Goal: Information Seeking & Learning: Learn about a topic

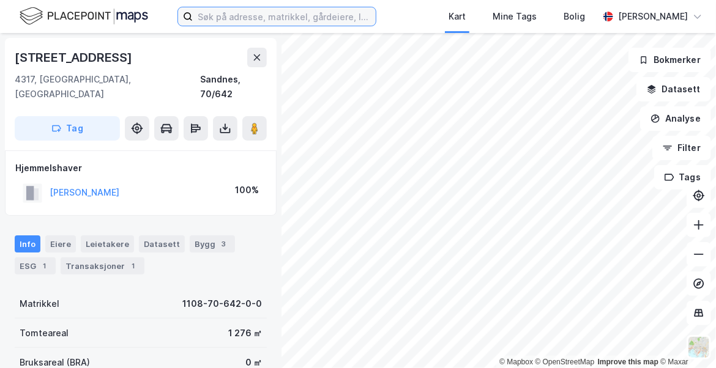
click at [305, 21] on input at bounding box center [284, 16] width 183 height 18
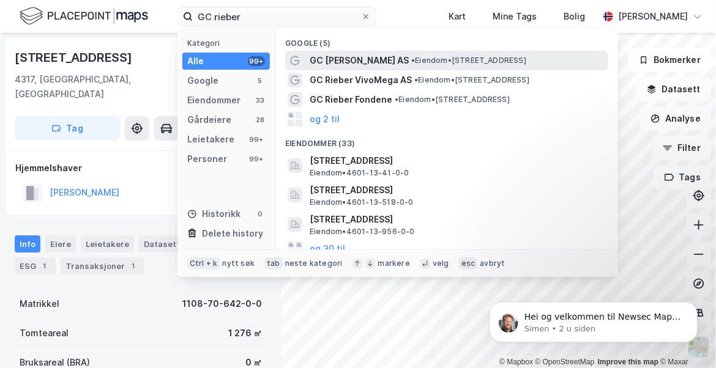
click at [331, 60] on span "GC [PERSON_NAME] AS" at bounding box center [359, 60] width 99 height 15
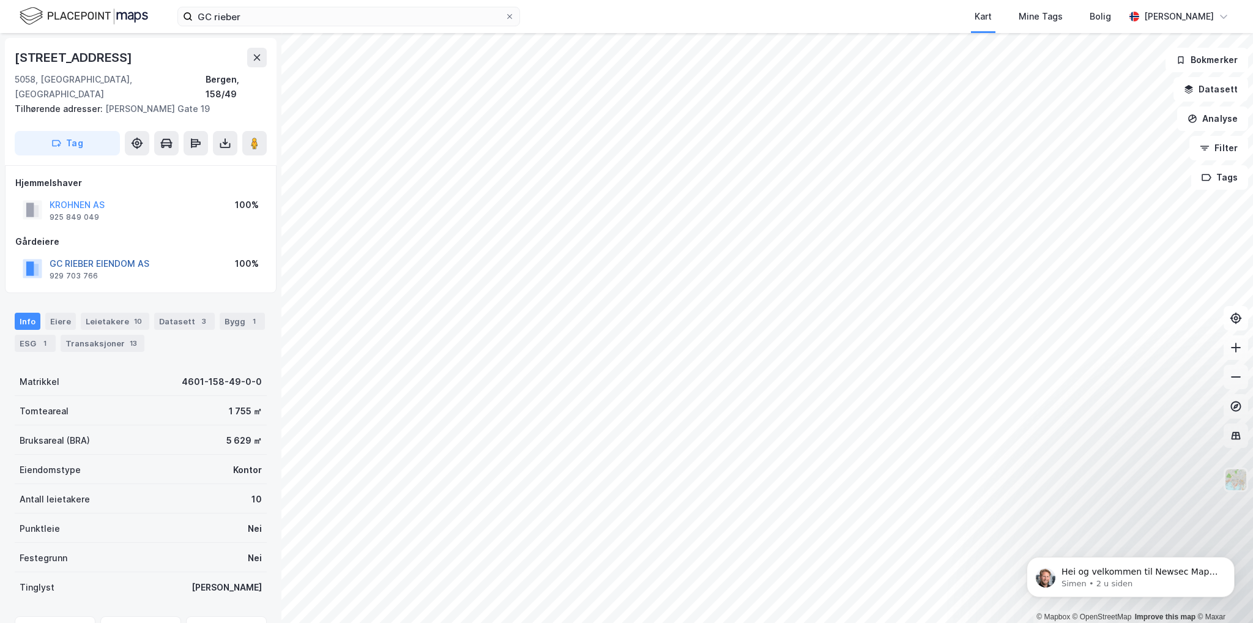
click at [0, 0] on button "GC RIEBER EIENDOM AS" at bounding box center [0, 0] width 0 height 0
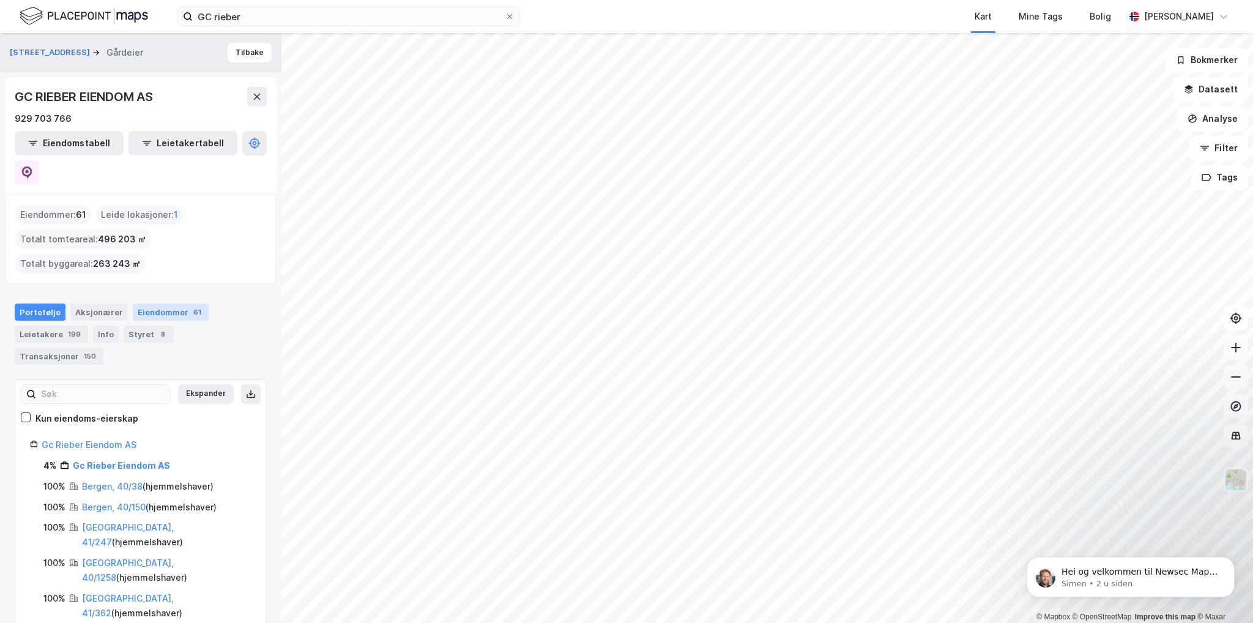
click at [171, 304] on div "Eiendommer 61" at bounding box center [171, 312] width 76 height 17
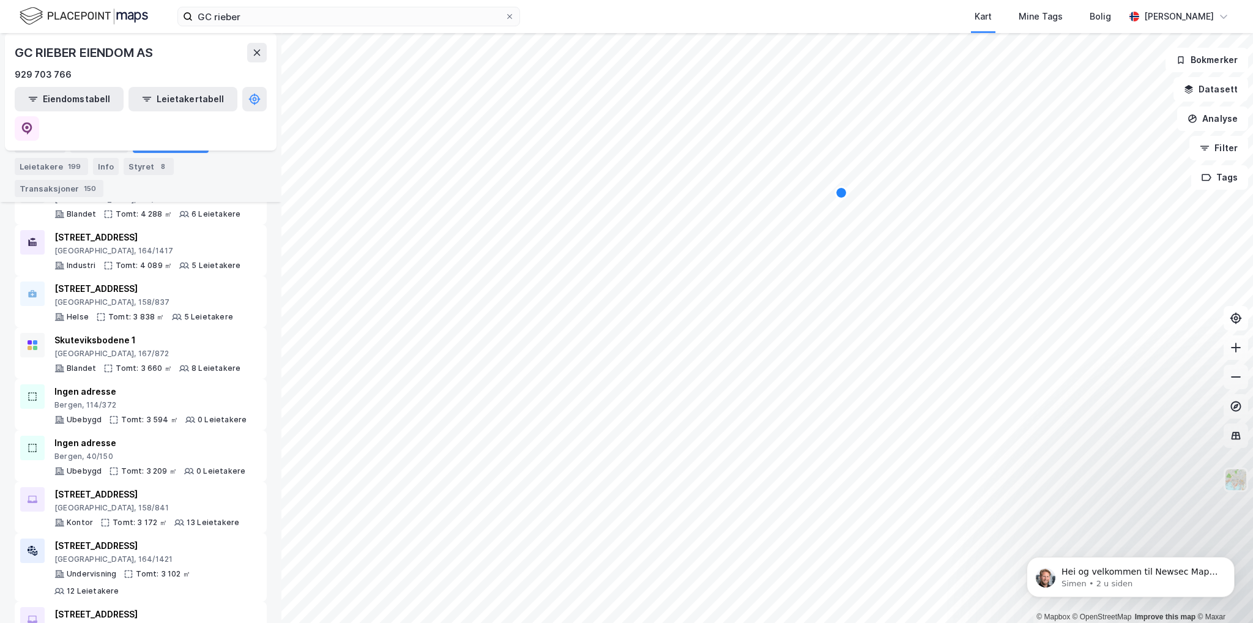
scroll to position [1163, 0]
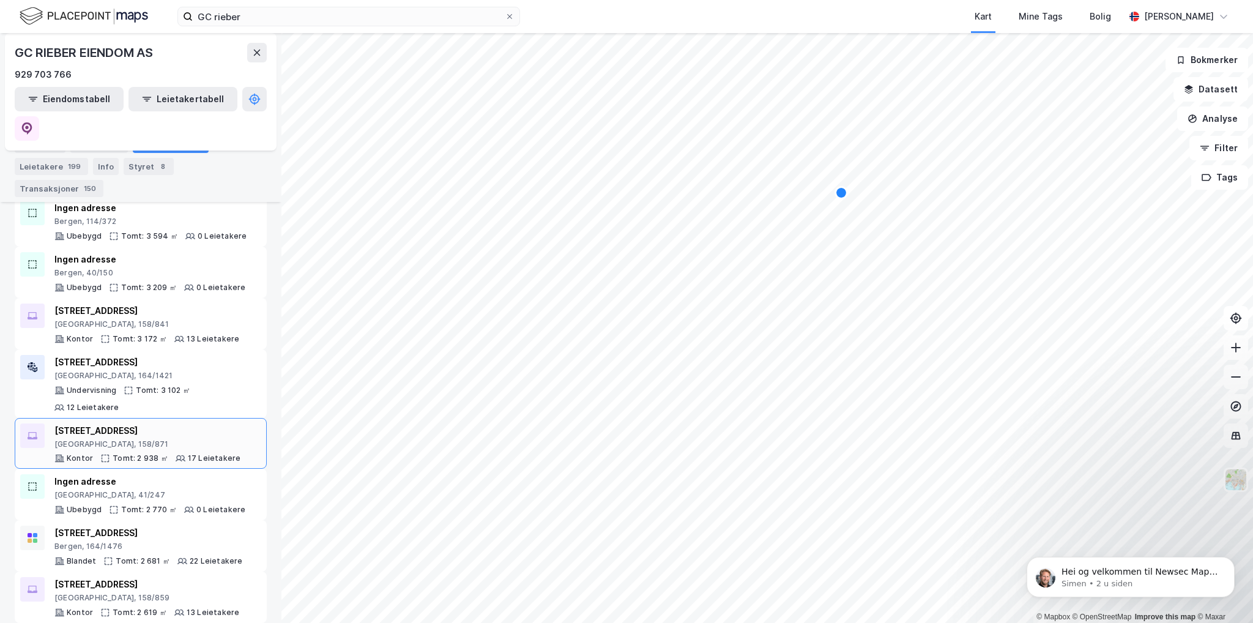
click at [141, 368] on div "[STREET_ADDRESS]" at bounding box center [147, 431] width 186 height 15
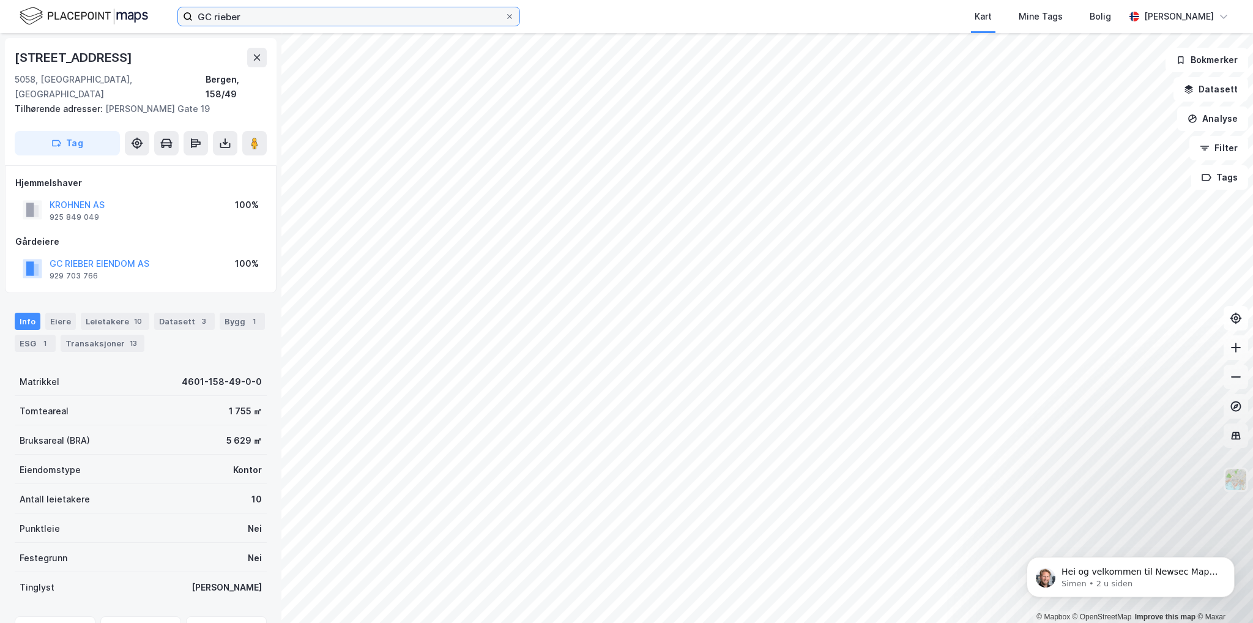
click at [307, 18] on input "GC rieber" at bounding box center [349, 16] width 312 height 18
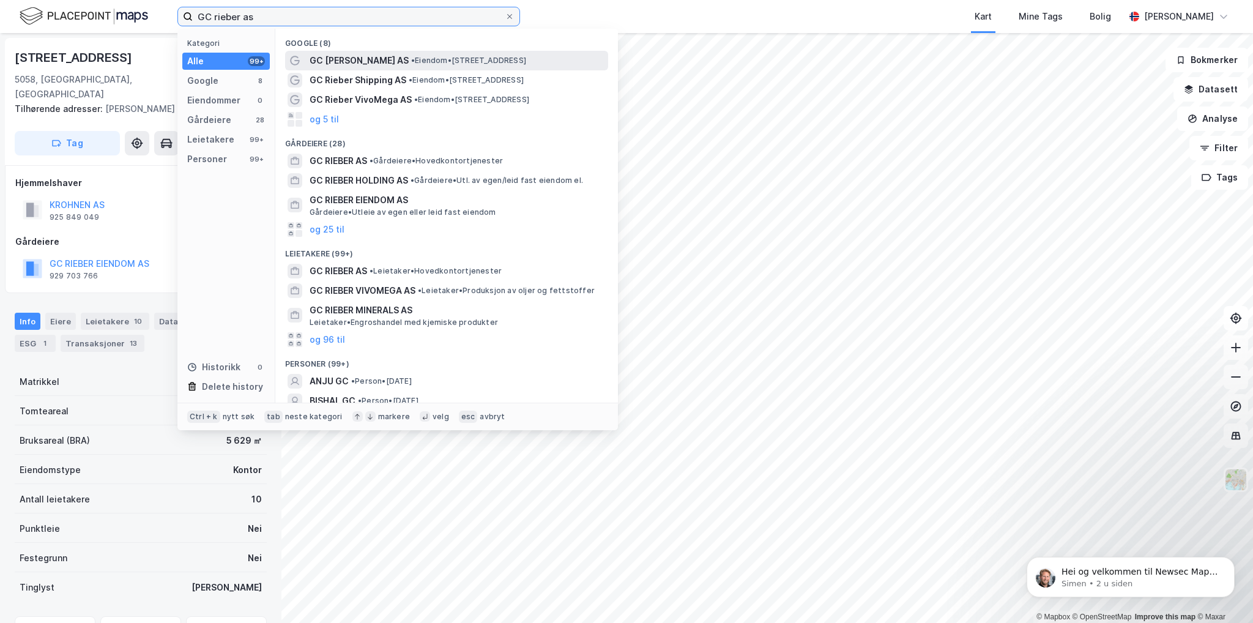
type input "GC rieber as"
click at [348, 63] on span "GC [PERSON_NAME] AS" at bounding box center [359, 60] width 99 height 15
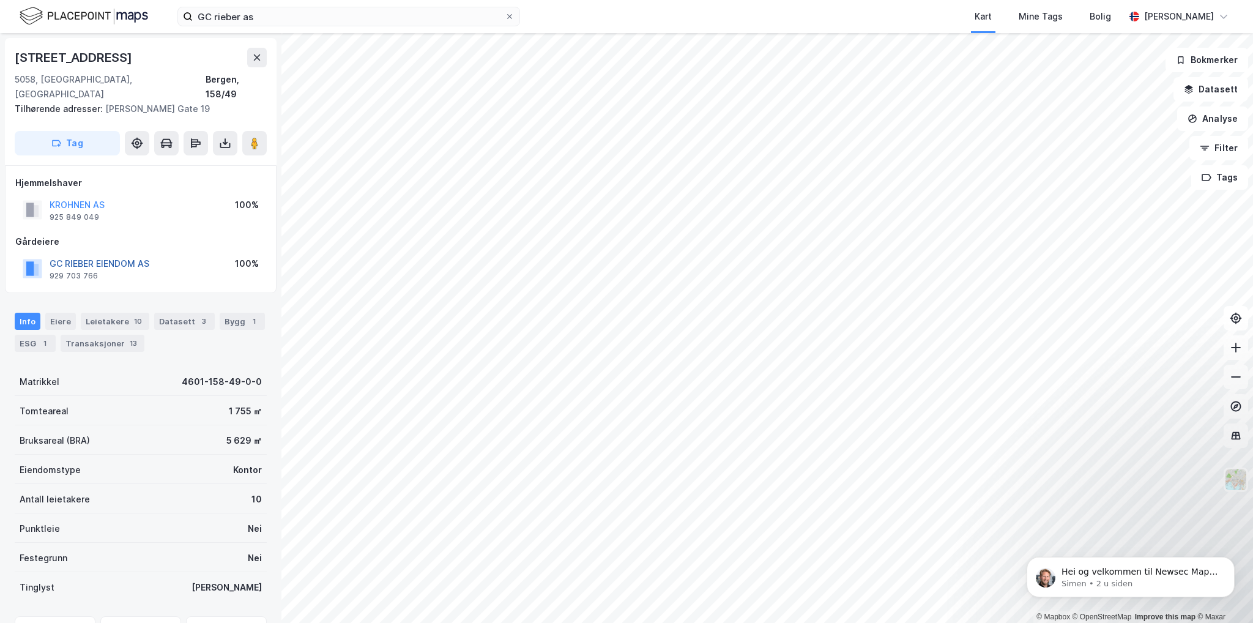
click at [0, 0] on button "GC RIEBER EIENDOM AS" at bounding box center [0, 0] width 0 height 0
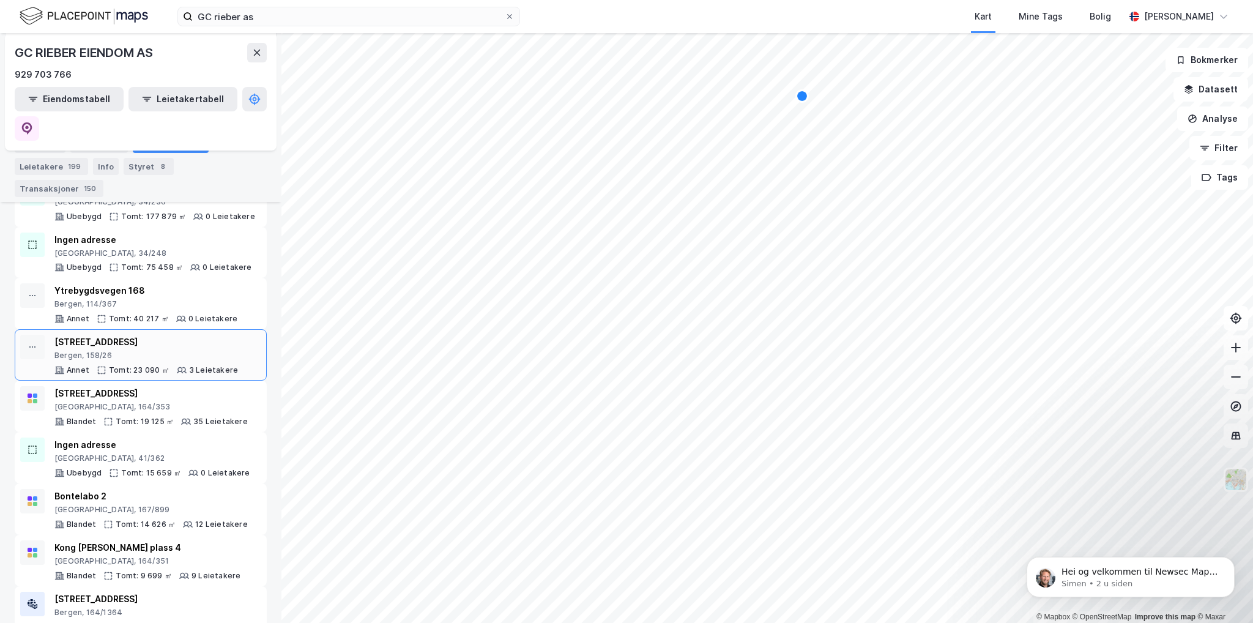
scroll to position [245, 0]
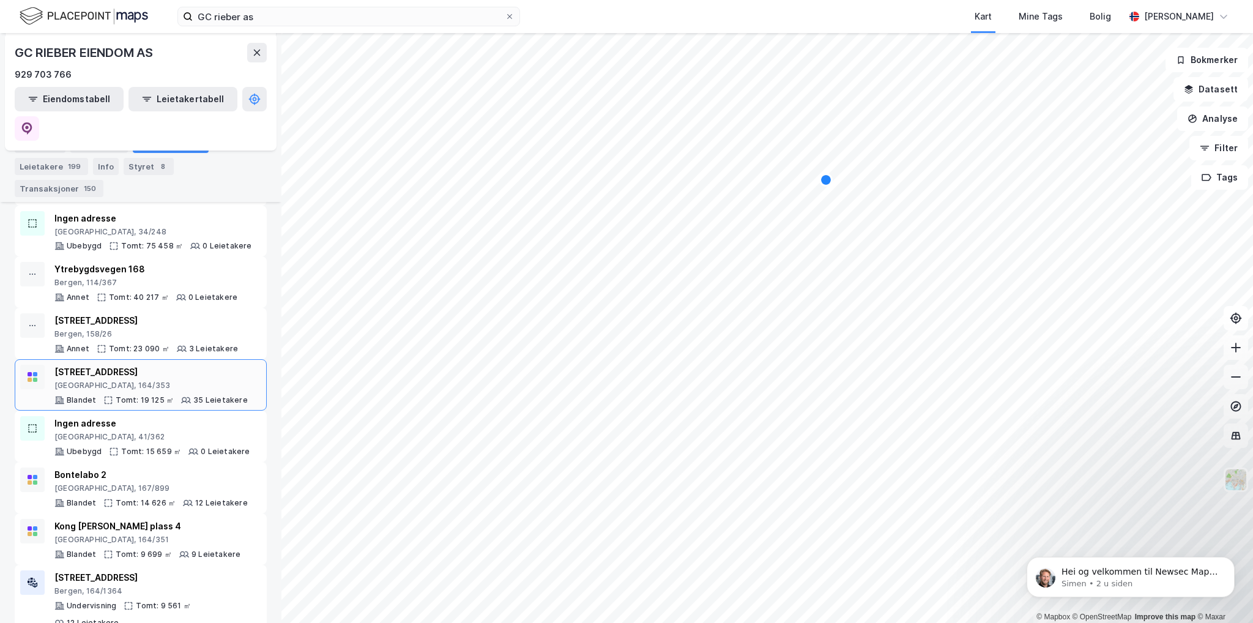
click at [116, 368] on div "[GEOGRAPHIC_DATA], 164/353" at bounding box center [150, 386] width 193 height 10
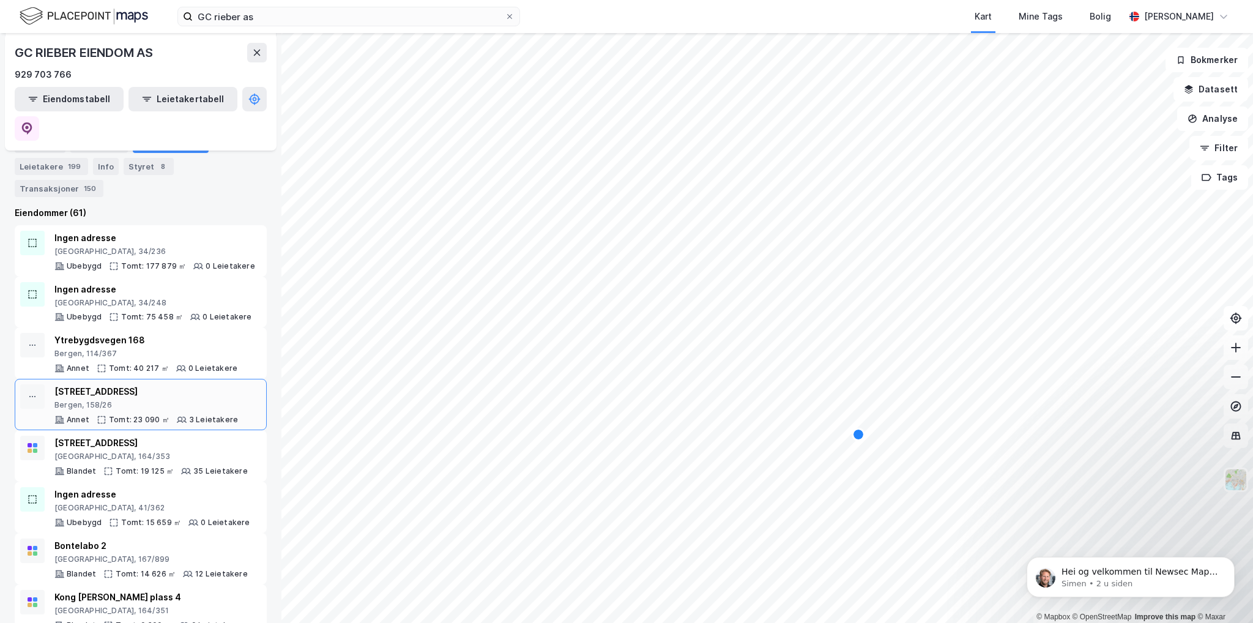
scroll to position [245, 0]
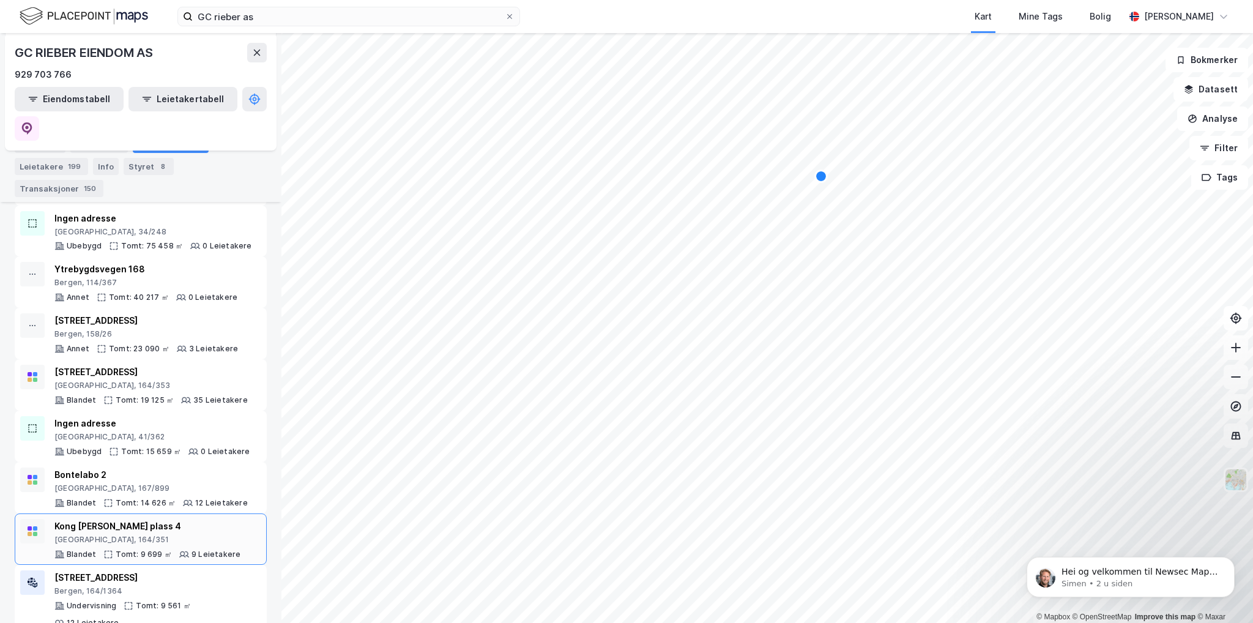
click at [132, 368] on div "[GEOGRAPHIC_DATA], 164/351" at bounding box center [147, 540] width 186 height 10
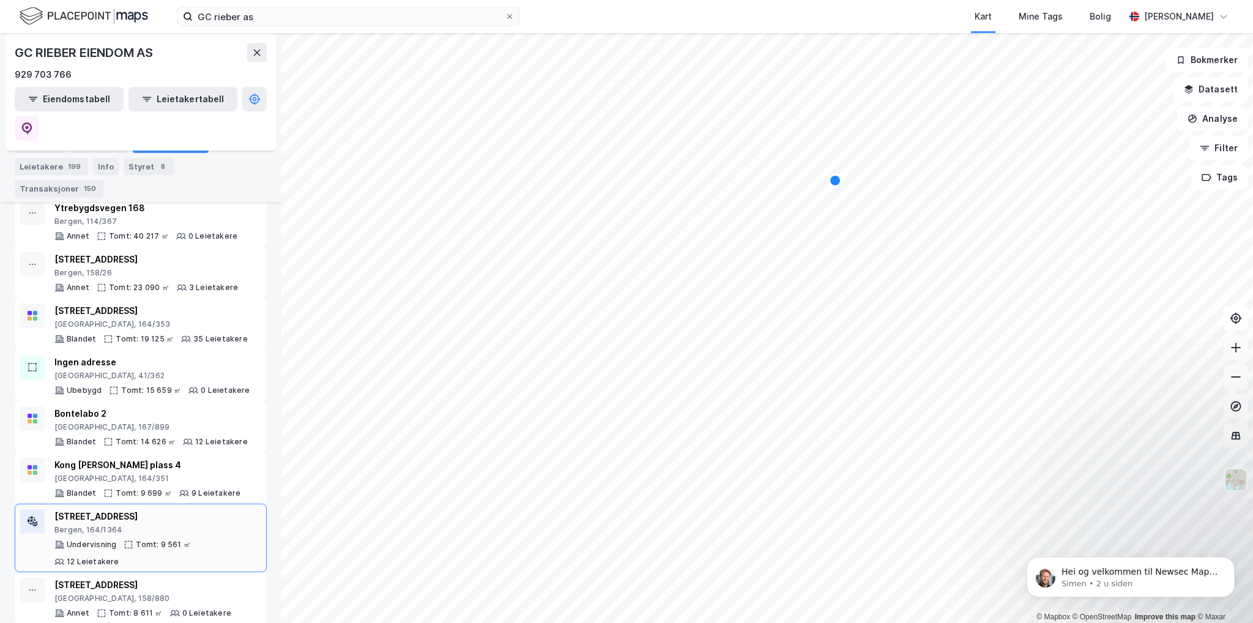
scroll to position [490, 0]
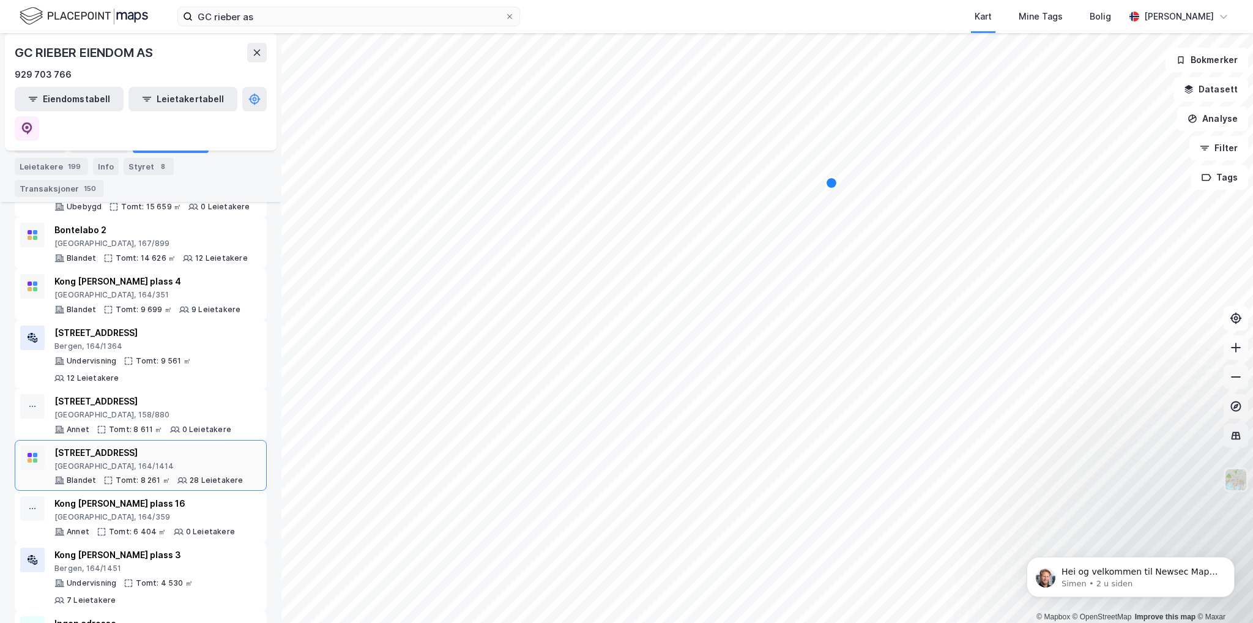
click at [116, 368] on div "[STREET_ADDRESS]" at bounding box center [148, 459] width 189 height 26
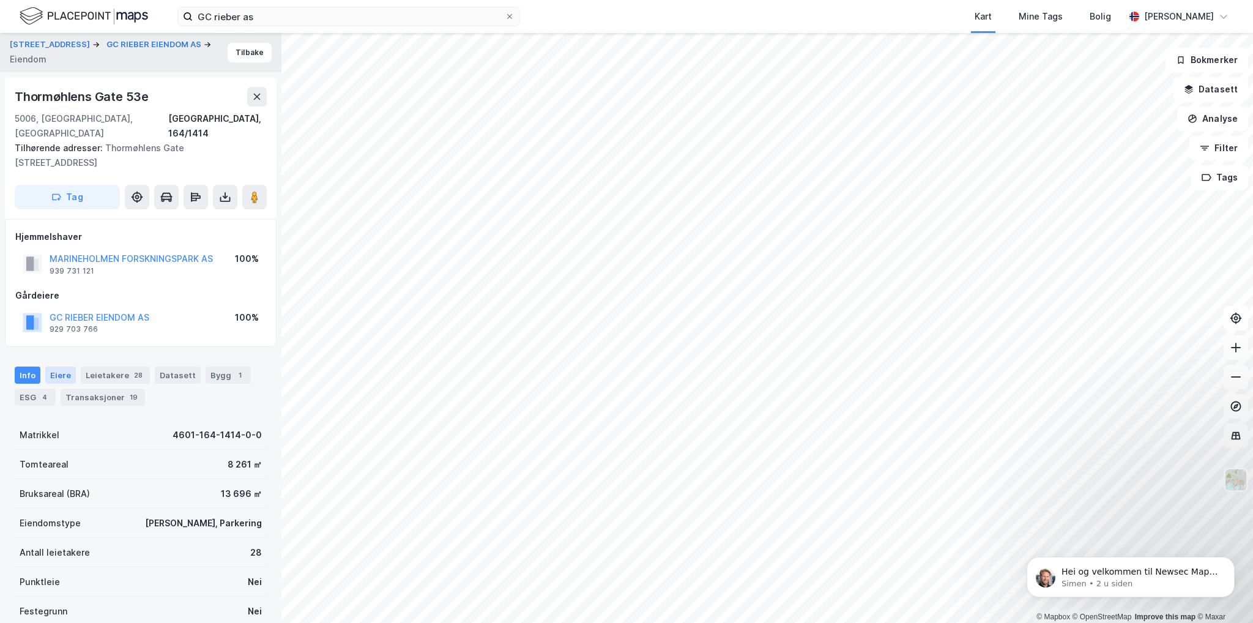
click at [68, 367] on div "Eiere" at bounding box center [60, 375] width 31 height 17
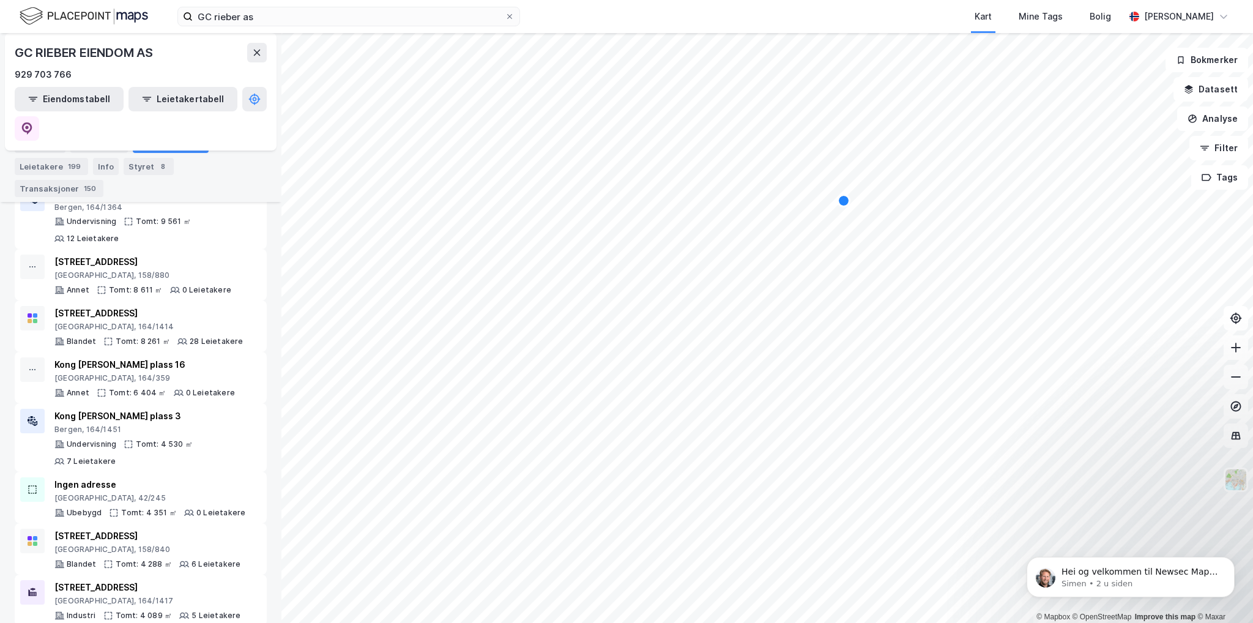
scroll to position [734, 0]
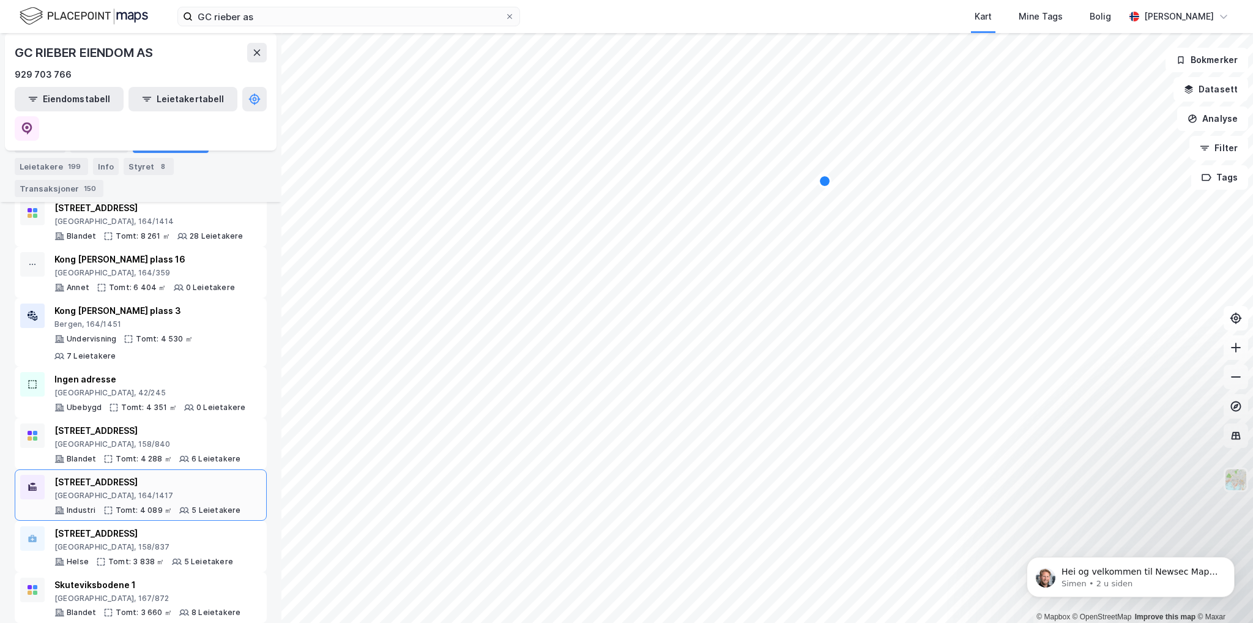
click at [113, 368] on div "[GEOGRAPHIC_DATA], 164/1417" at bounding box center [147, 496] width 187 height 10
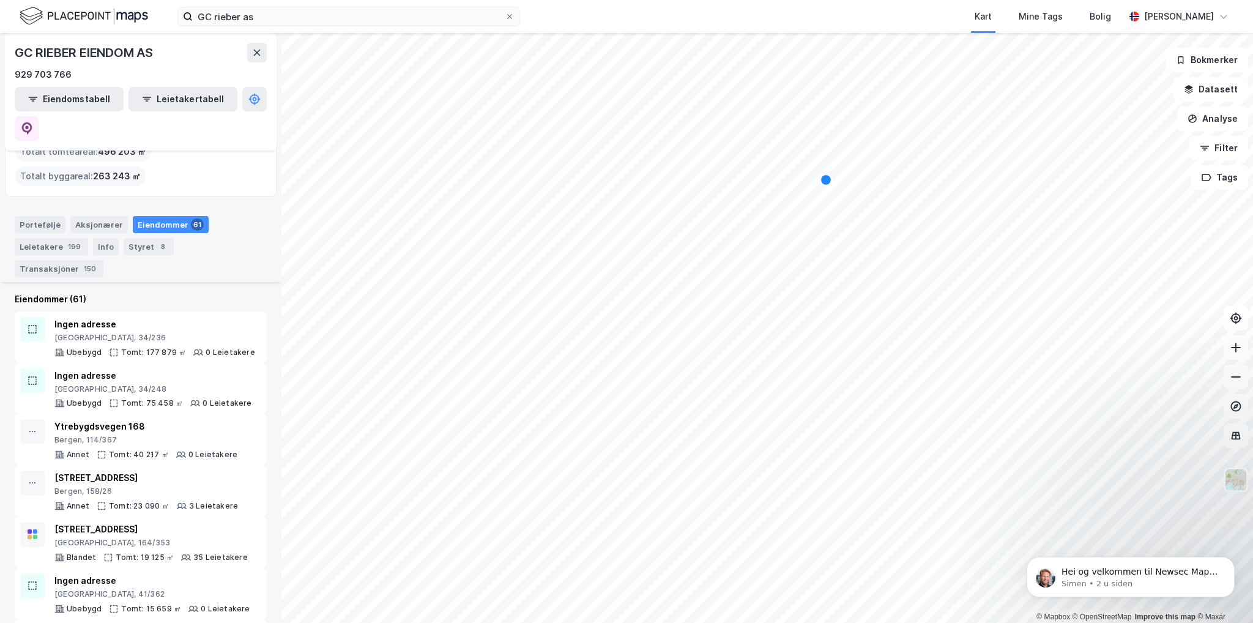
scroll to position [184, 0]
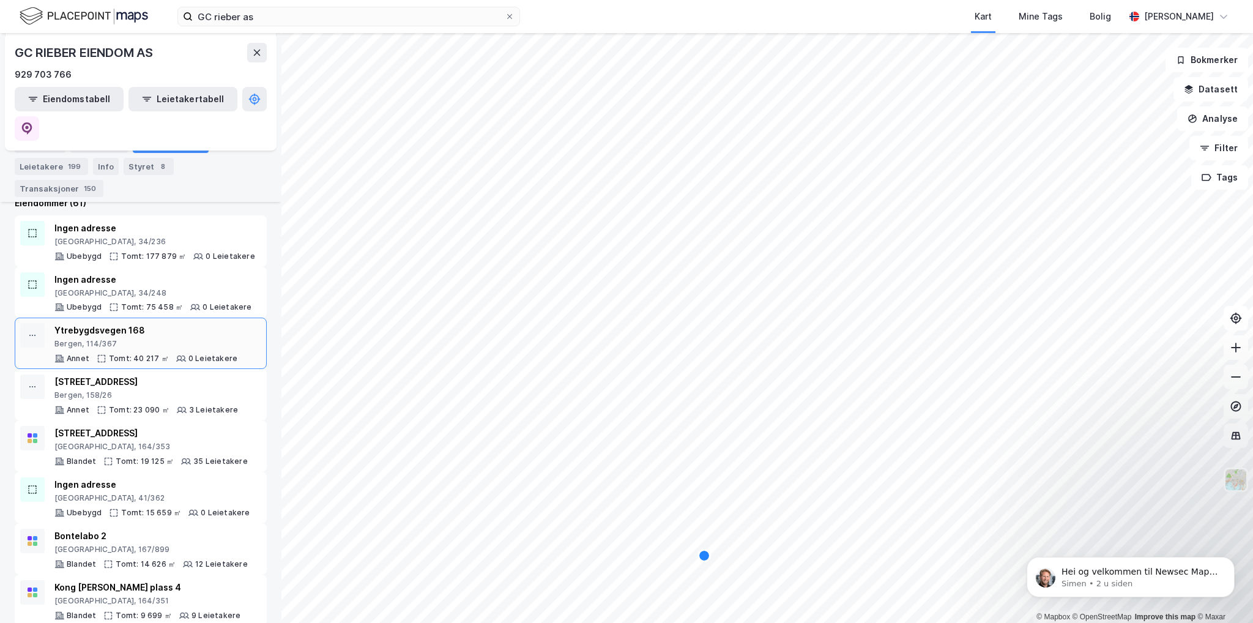
click at [113, 339] on div "Bergen, 114/367" at bounding box center [145, 344] width 183 height 10
